Goal: Navigation & Orientation: Find specific page/section

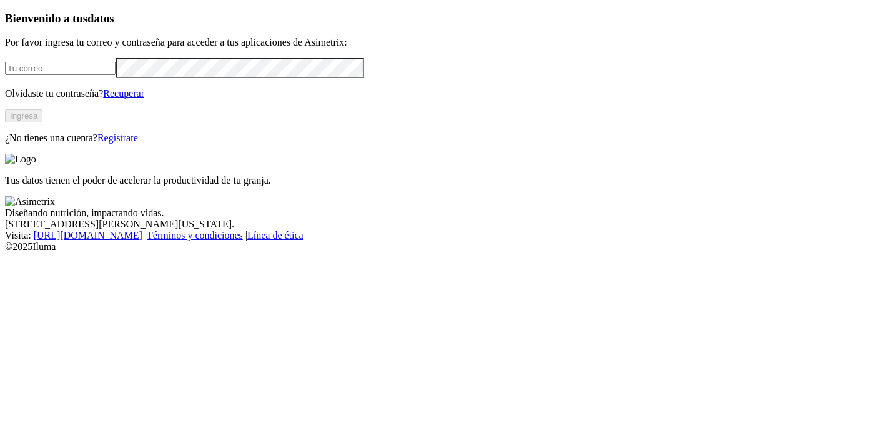
click at [116, 75] on input "email" at bounding box center [60, 68] width 111 height 13
click at [113, 75] on input "[PERSON_NAME]" at bounding box center [60, 68] width 111 height 13
drag, startPoint x: 114, startPoint y: 144, endPoint x: 34, endPoint y: 135, distance: 80.5
click at [34, 135] on div "Bienvenido a tus datos Por favor ingresa tu correo y contraseña para acceder a …" at bounding box center [444, 78] width 878 height 132
type input "[PERSON_NAME][EMAIL_ADDRESS][PERSON_NAME][DOMAIN_NAME]"
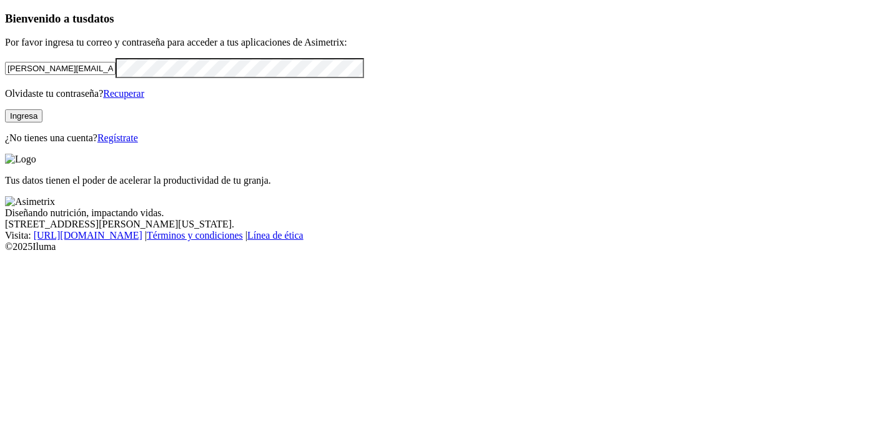
click at [48, 144] on div "Bienvenido a tus datos Por favor ingresa tu correo y contraseña para acceder a …" at bounding box center [444, 78] width 878 height 132
click at [42, 122] on button "Ingresa" at bounding box center [23, 115] width 37 height 13
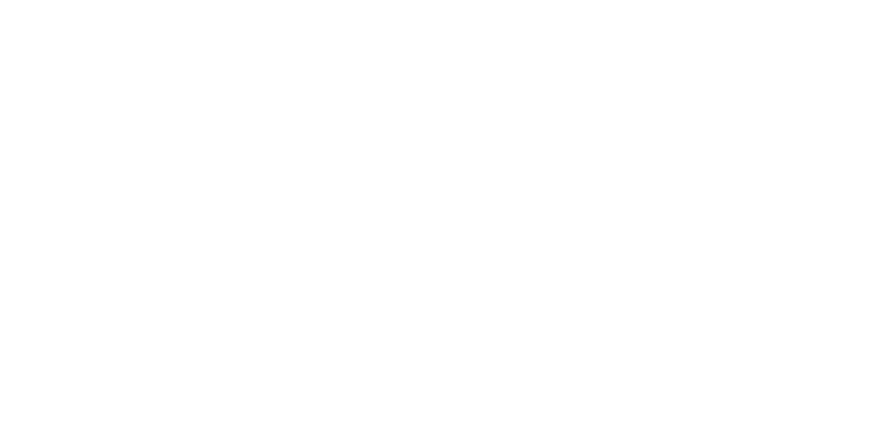
scroll to position [69, 0]
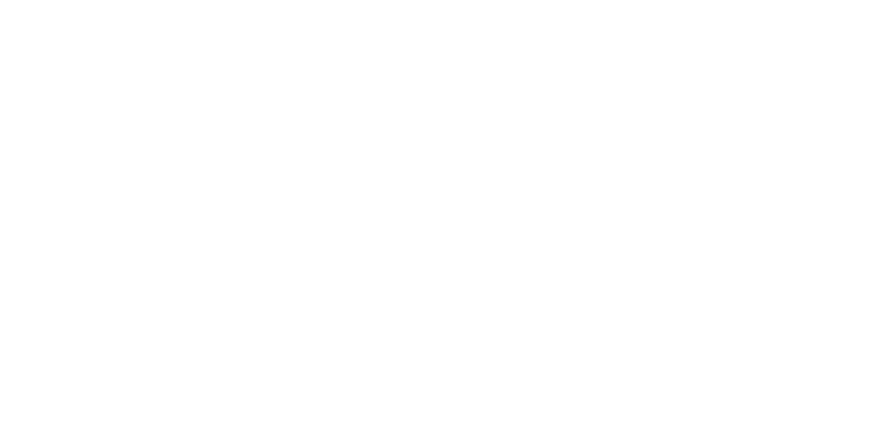
drag, startPoint x: 628, startPoint y: 20, endPoint x: 661, endPoint y: 30, distance: 35.2
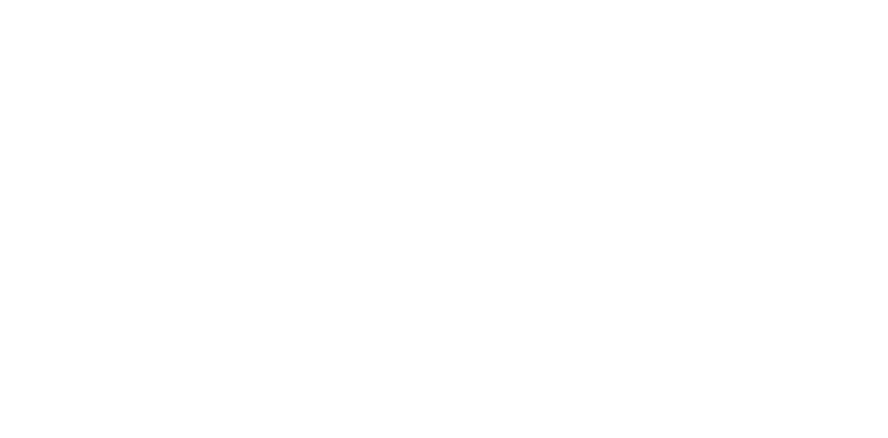
scroll to position [902, 0]
